Goal: Information Seeking & Learning: Find specific fact

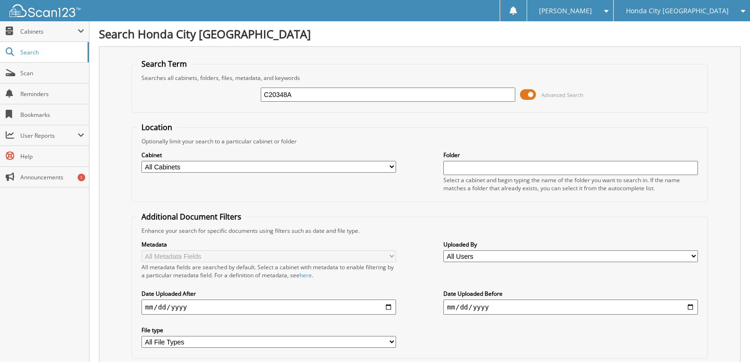
type input "C20348A"
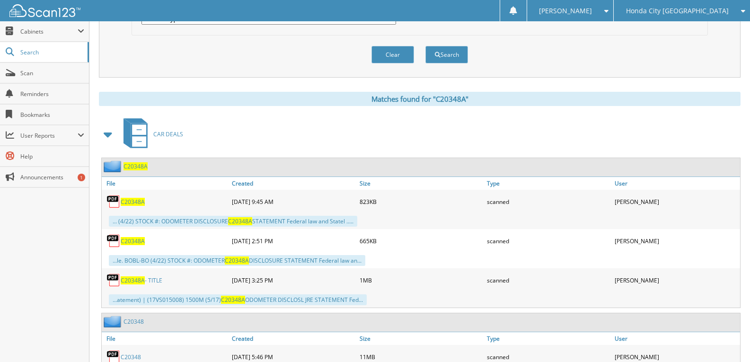
scroll to position [331, 0]
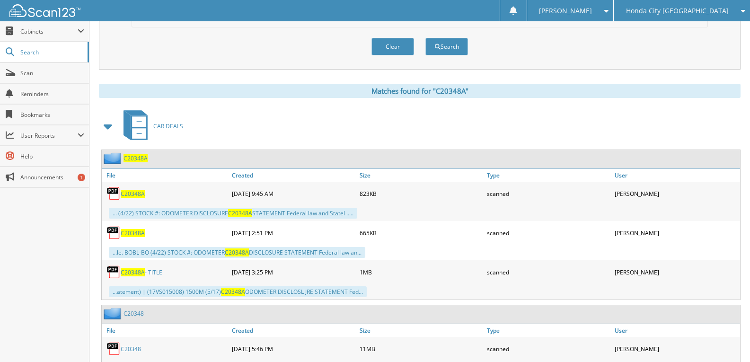
click at [135, 196] on span "C20348A" at bounding box center [133, 194] width 24 height 8
click at [135, 270] on span "C20348A" at bounding box center [133, 272] width 24 height 8
